Goal: Information Seeking & Learning: Find specific fact

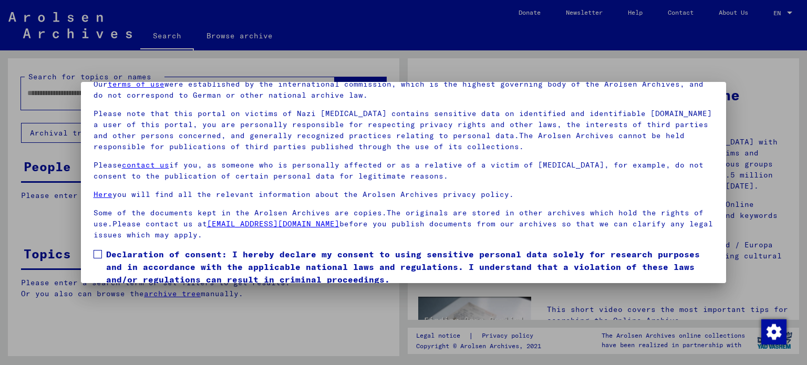
scroll to position [89, 0]
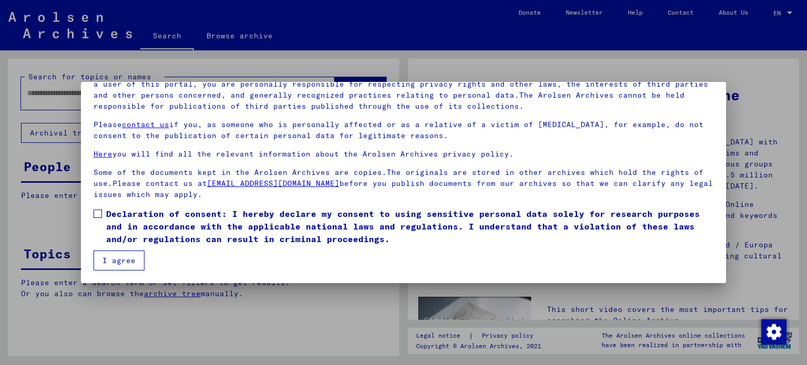
click at [99, 212] on span at bounding box center [98, 214] width 8 height 8
click at [117, 258] on button "I agree" at bounding box center [119, 261] width 51 height 20
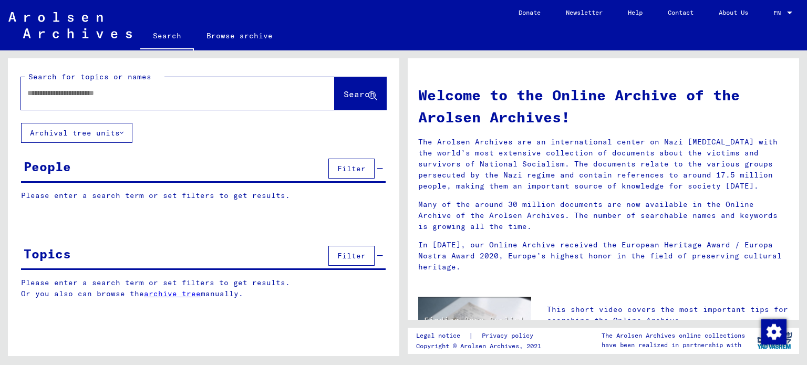
click at [100, 95] on input "text" at bounding box center [165, 93] width 276 height 11
type input "**********"
click at [345, 94] on span "Search" at bounding box center [360, 94] width 32 height 11
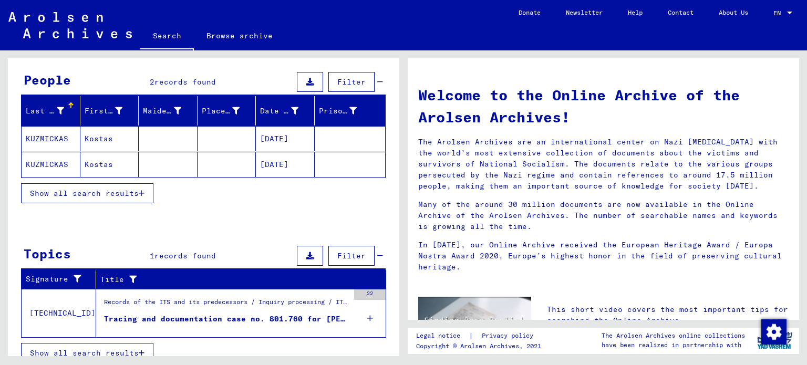
scroll to position [96, 0]
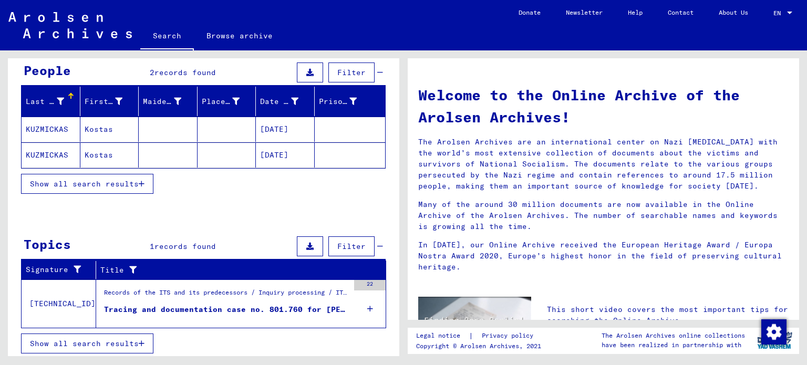
click at [280, 129] on mat-cell "[DATE]" at bounding box center [285, 129] width 59 height 25
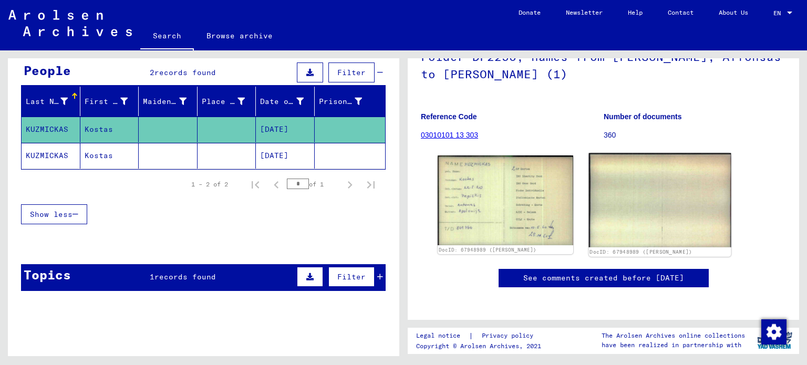
scroll to position [105, 0]
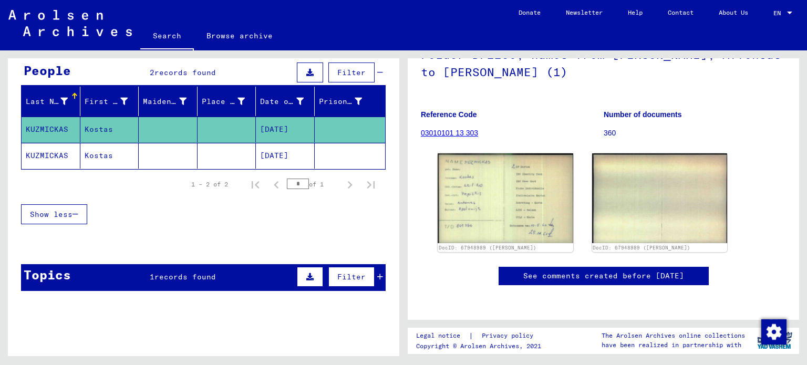
click at [287, 156] on mat-cell "[DATE]" at bounding box center [285, 156] width 59 height 26
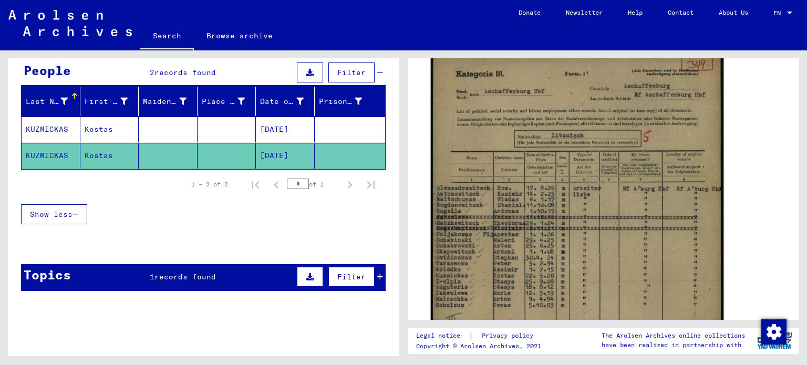
scroll to position [210, 0]
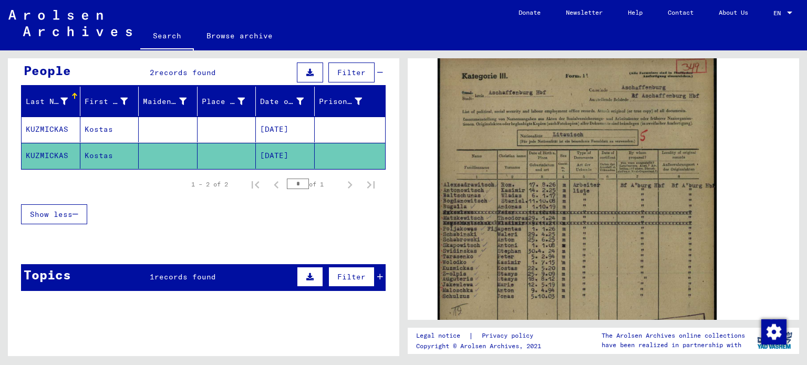
click at [283, 130] on mat-cell "[DATE]" at bounding box center [285, 130] width 59 height 26
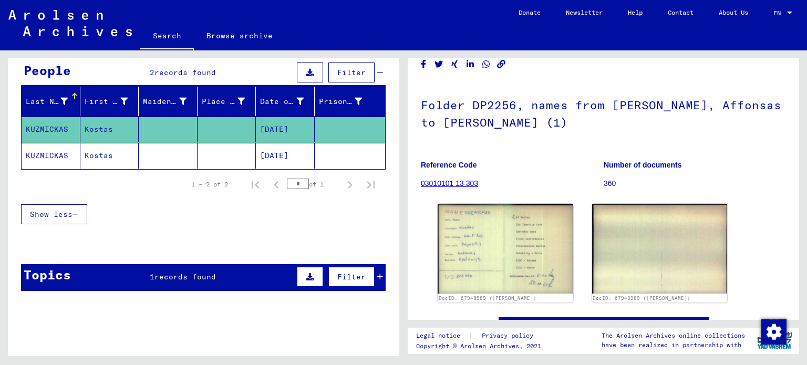
scroll to position [105, 0]
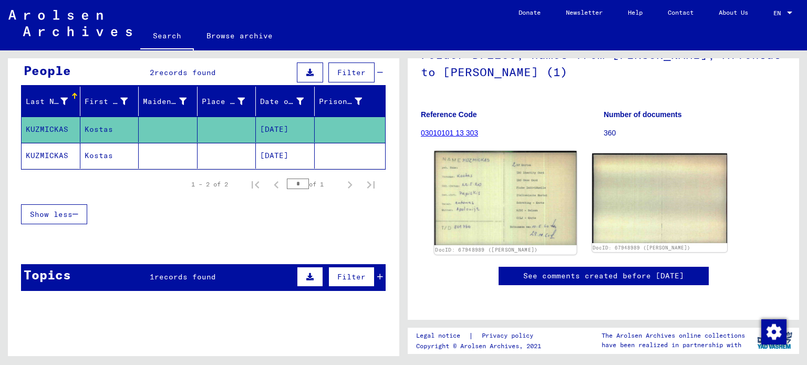
click at [450, 159] on img at bounding box center [506, 198] width 142 height 95
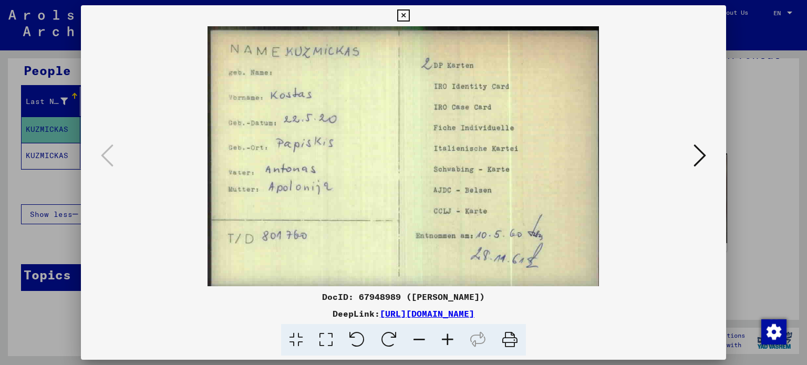
click at [462, 314] on link "[URL][DOMAIN_NAME]" at bounding box center [427, 314] width 95 height 11
drag, startPoint x: 595, startPoint y: 315, endPoint x: 269, endPoint y: 318, distance: 326.5
click at [269, 318] on div "DeepLink: [URL][DOMAIN_NAME]" at bounding box center [404, 314] width 646 height 13
copy link "[URL][DOMAIN_NAME]"
click at [406, 14] on icon at bounding box center [403, 15] width 12 height 13
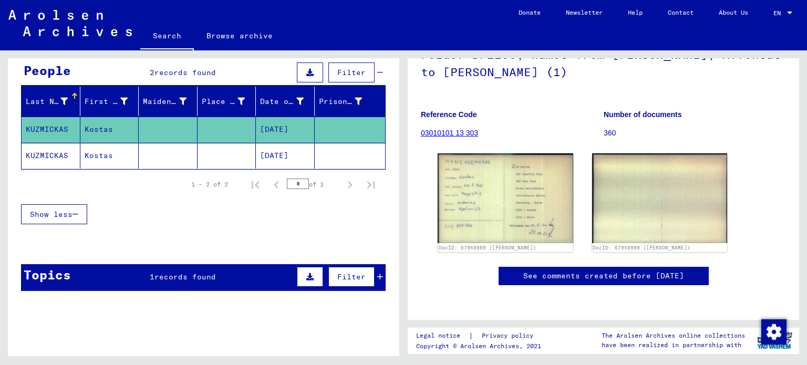
click at [101, 155] on mat-cell "Kostas" at bounding box center [109, 156] width 59 height 26
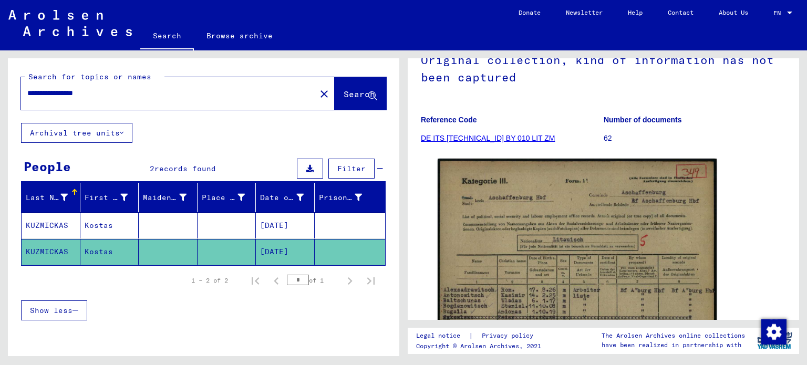
drag, startPoint x: 124, startPoint y: 93, endPoint x: 0, endPoint y: 88, distance: 124.2
click at [0, 88] on div "**********" at bounding box center [202, 203] width 404 height 306
type input "**********"
click at [344, 96] on span "Search" at bounding box center [360, 94] width 32 height 11
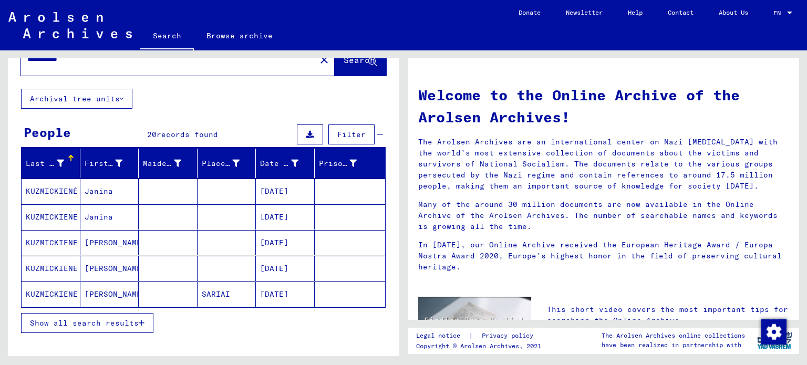
scroll to position [53, 0]
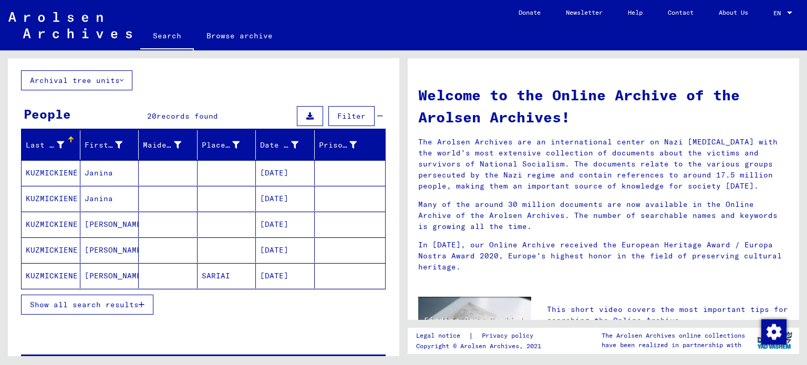
click at [105, 226] on mat-cell "[PERSON_NAME]" at bounding box center [109, 224] width 59 height 25
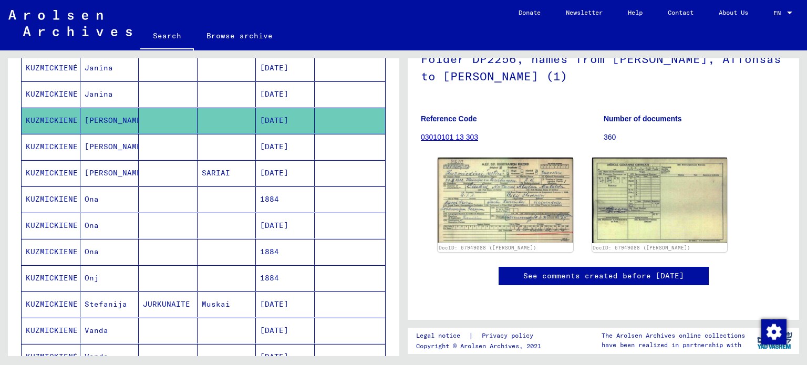
scroll to position [158, 0]
click at [477, 156] on img at bounding box center [506, 200] width 142 height 89
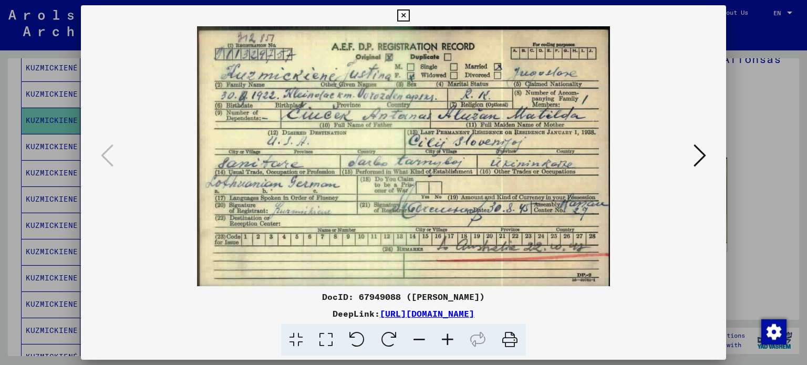
drag, startPoint x: 603, startPoint y: 315, endPoint x: 271, endPoint y: 311, distance: 331.7
click at [271, 311] on div "DeepLink: [URL][DOMAIN_NAME]" at bounding box center [404, 314] width 646 height 13
copy link "[URL][DOMAIN_NAME]"
click at [406, 13] on icon at bounding box center [403, 15] width 12 height 13
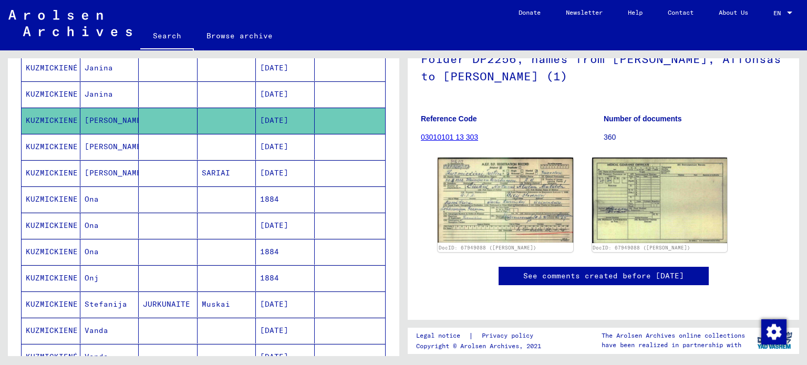
click at [105, 142] on mat-cell "[PERSON_NAME]" at bounding box center [109, 147] width 59 height 26
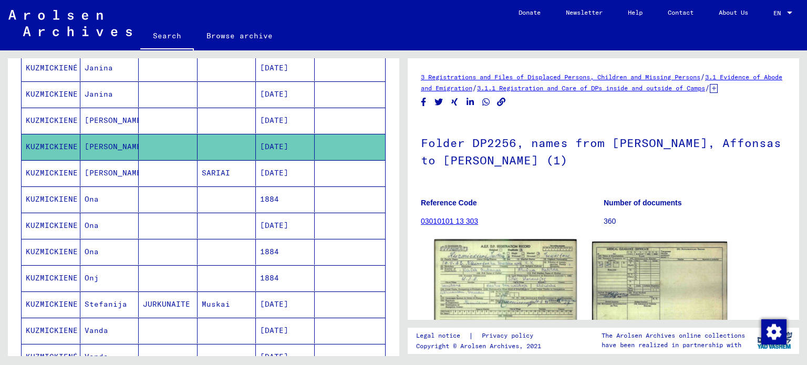
click at [528, 292] on img at bounding box center [506, 284] width 142 height 89
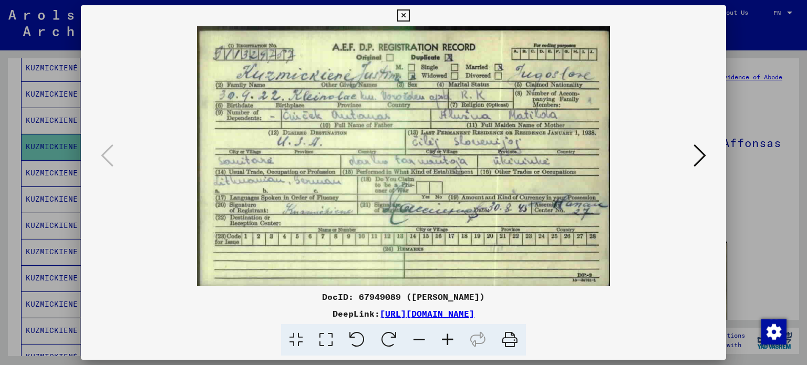
drag, startPoint x: 601, startPoint y: 315, endPoint x: 270, endPoint y: 317, distance: 330.7
click at [270, 317] on div "DeepLink: [URL][DOMAIN_NAME]" at bounding box center [404, 314] width 646 height 13
copy link "[URL][DOMAIN_NAME]"
